Goal: Check status: Check status

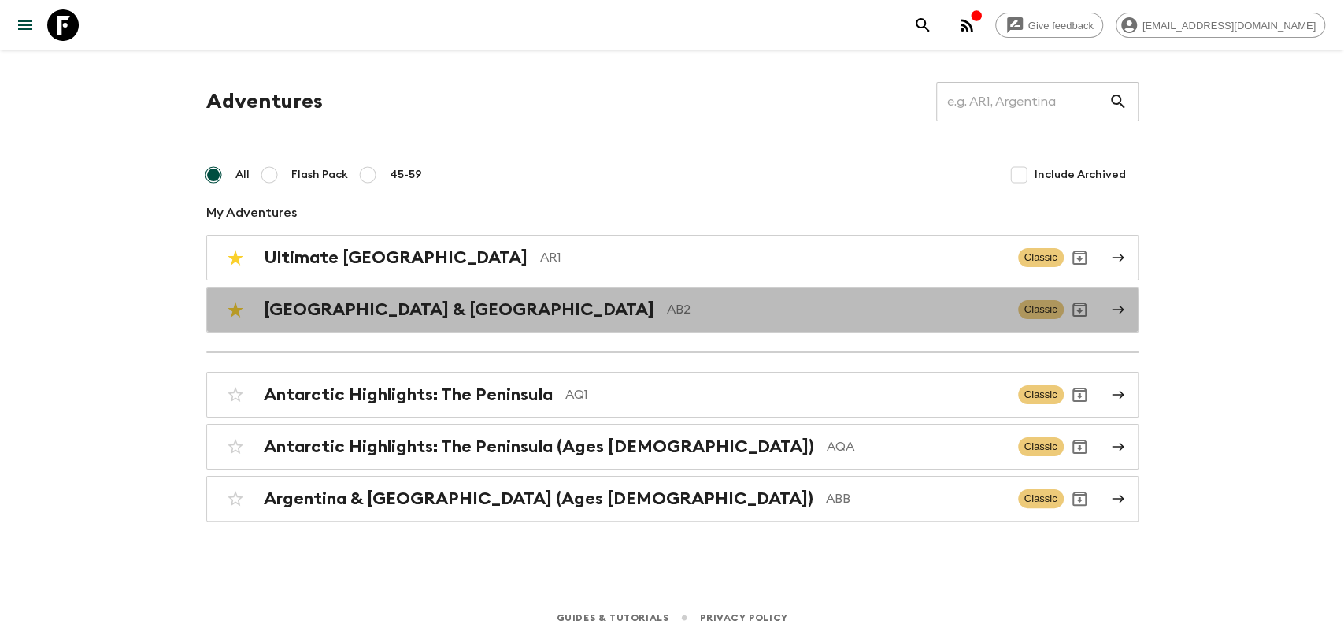
click at [406, 317] on h2 "[GEOGRAPHIC_DATA] & [GEOGRAPHIC_DATA]" at bounding box center [459, 309] width 391 height 20
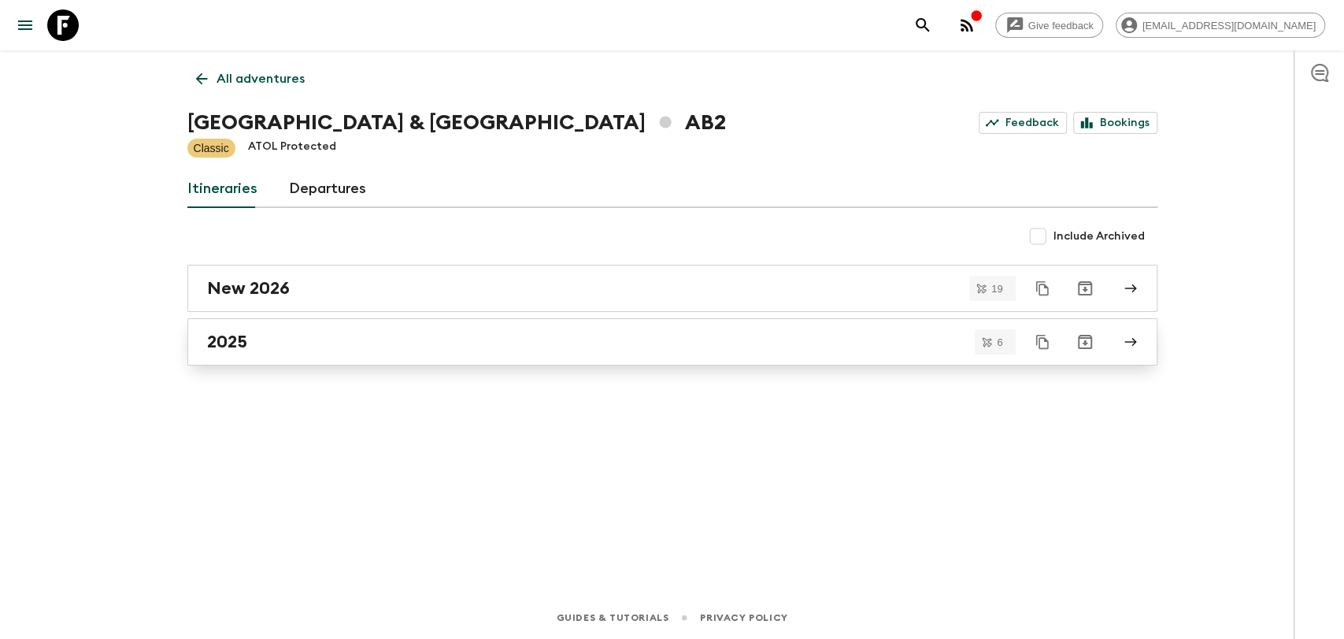
click at [320, 333] on div "2025" at bounding box center [657, 342] width 901 height 20
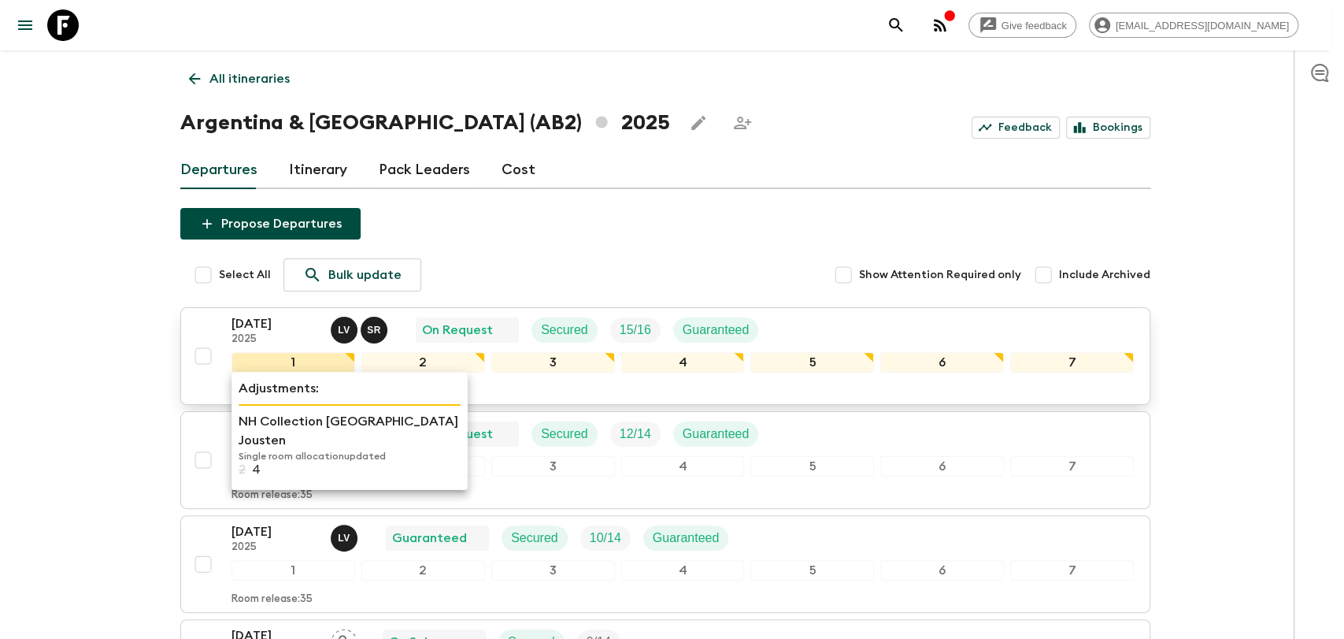
click at [247, 354] on div "1" at bounding box center [294, 362] width 124 height 20
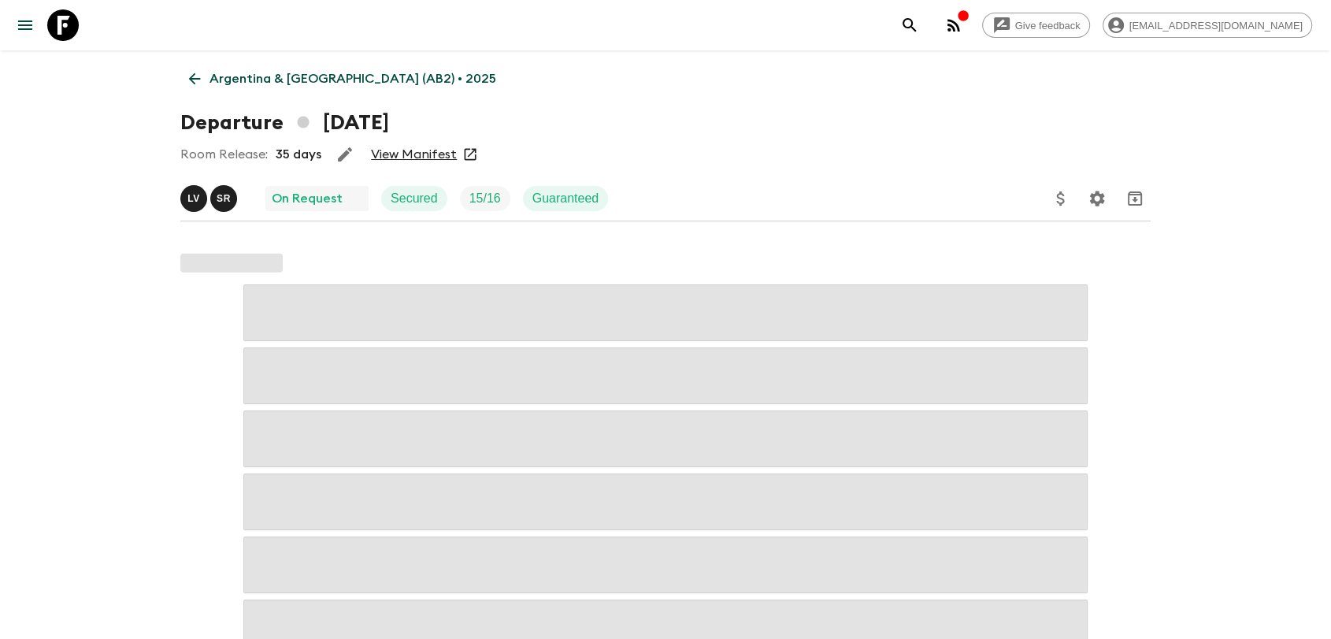
click at [397, 158] on link "View Manifest" at bounding box center [414, 154] width 86 height 16
